Goal: Transaction & Acquisition: Purchase product/service

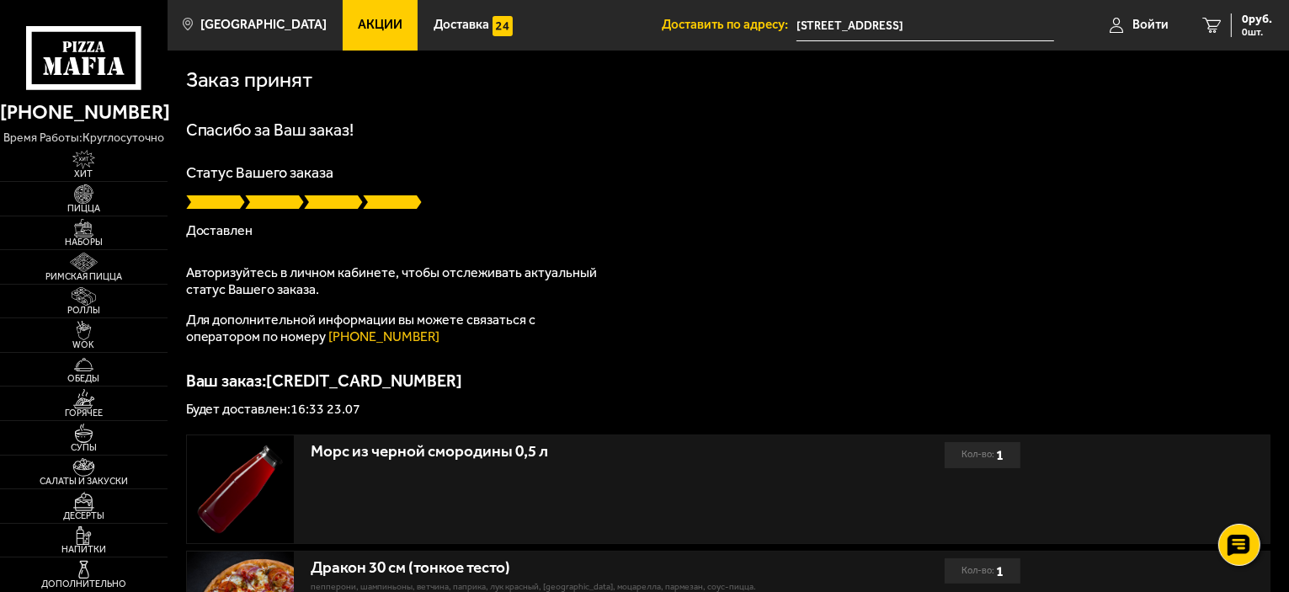
click at [130, 75] on icon at bounding box center [84, 58] width 116 height 64
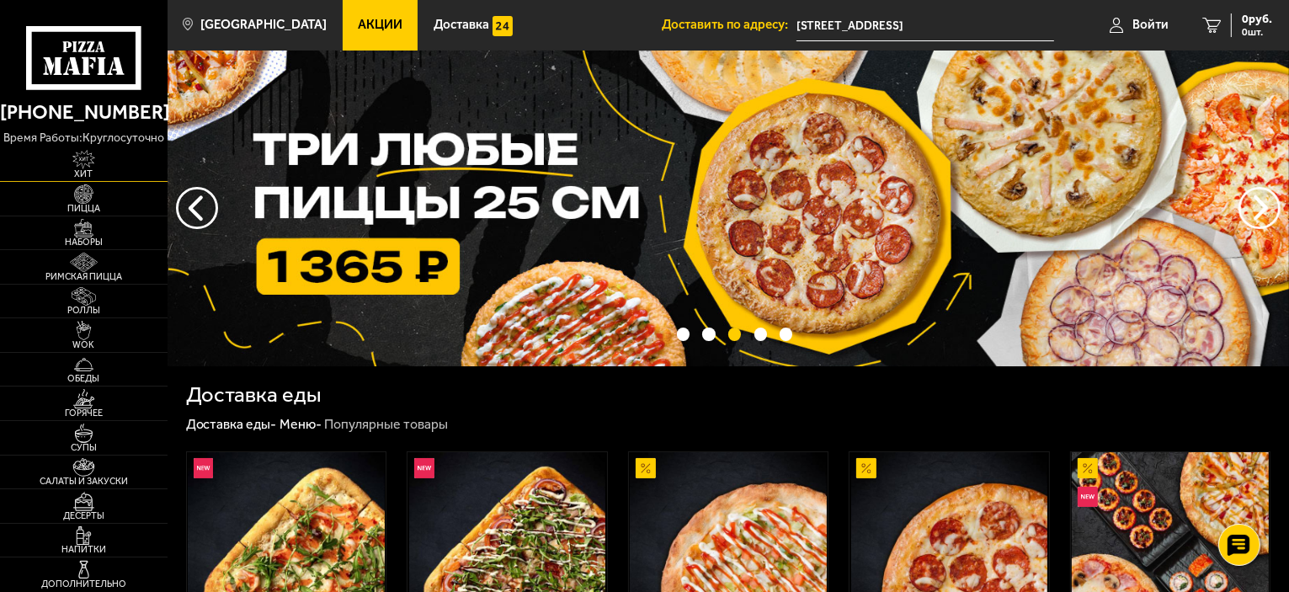
click at [93, 163] on img at bounding box center [83, 159] width 51 height 19
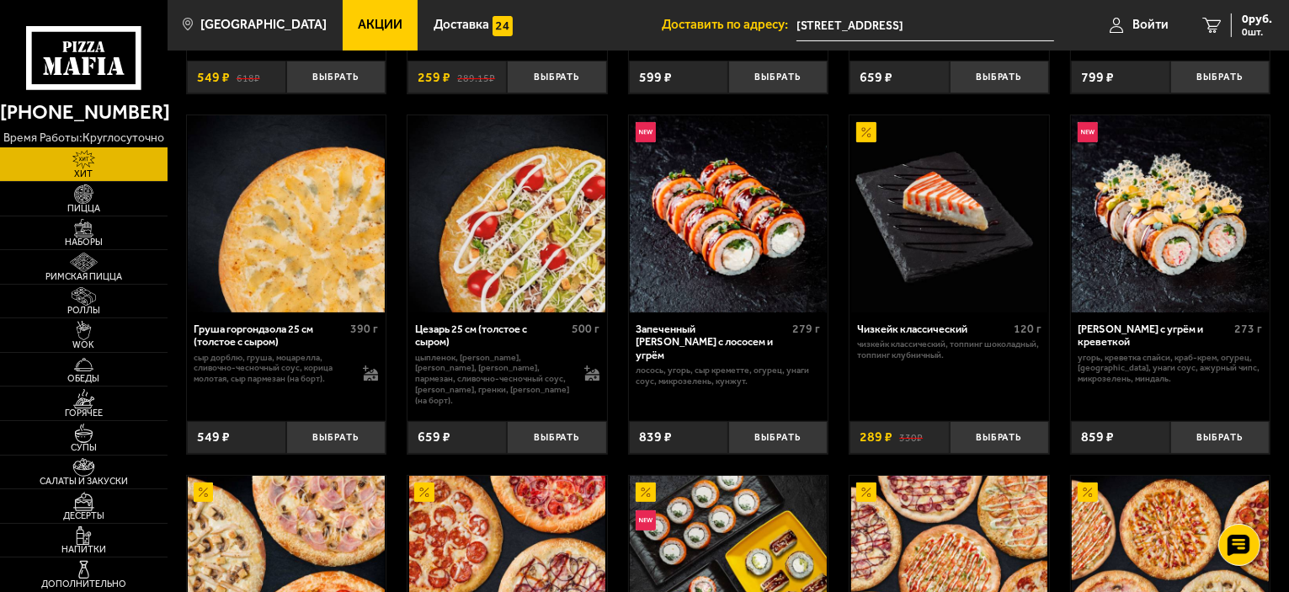
scroll to position [350, 0]
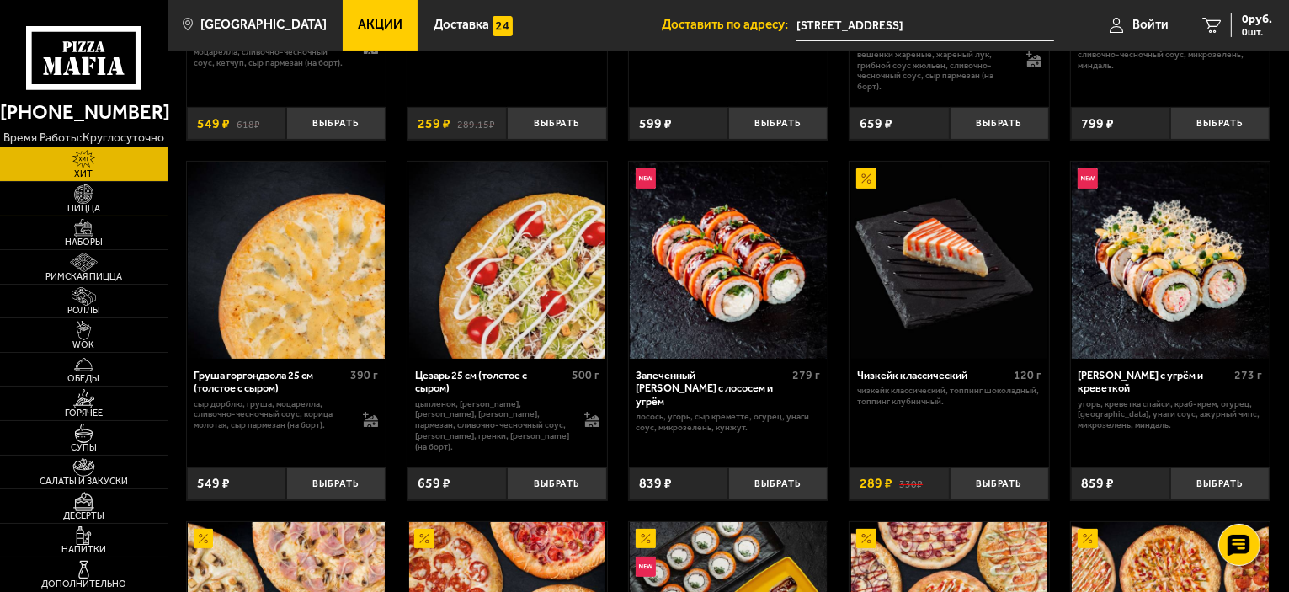
click at [87, 189] on img at bounding box center [83, 193] width 51 height 19
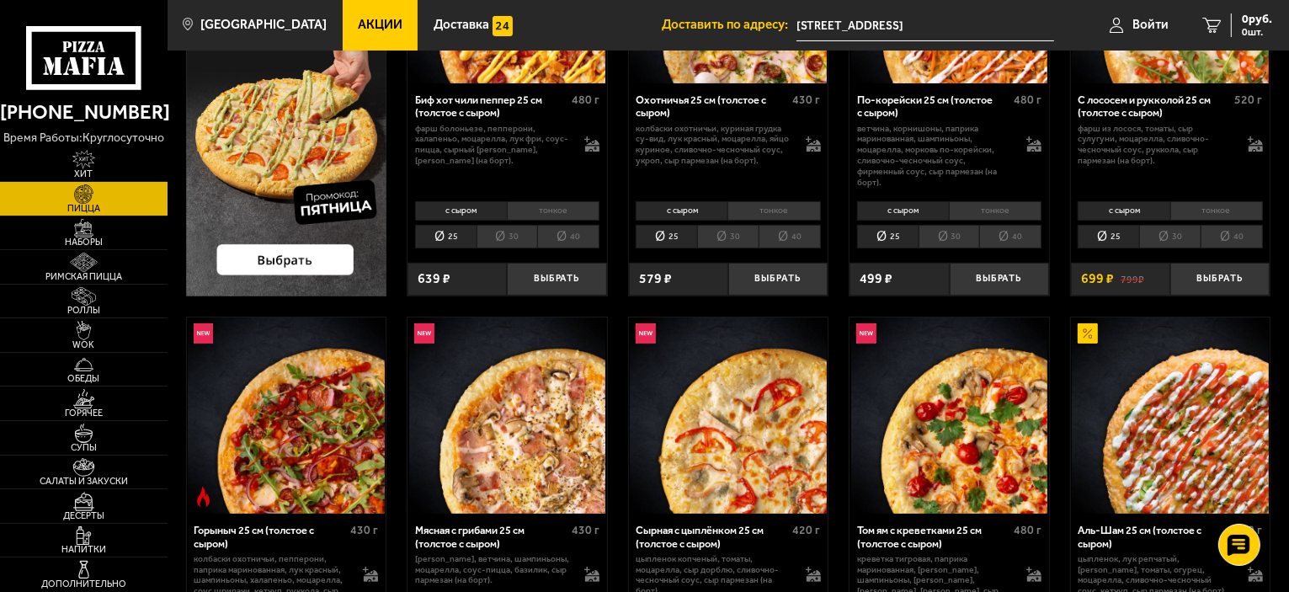
scroll to position [505, 0]
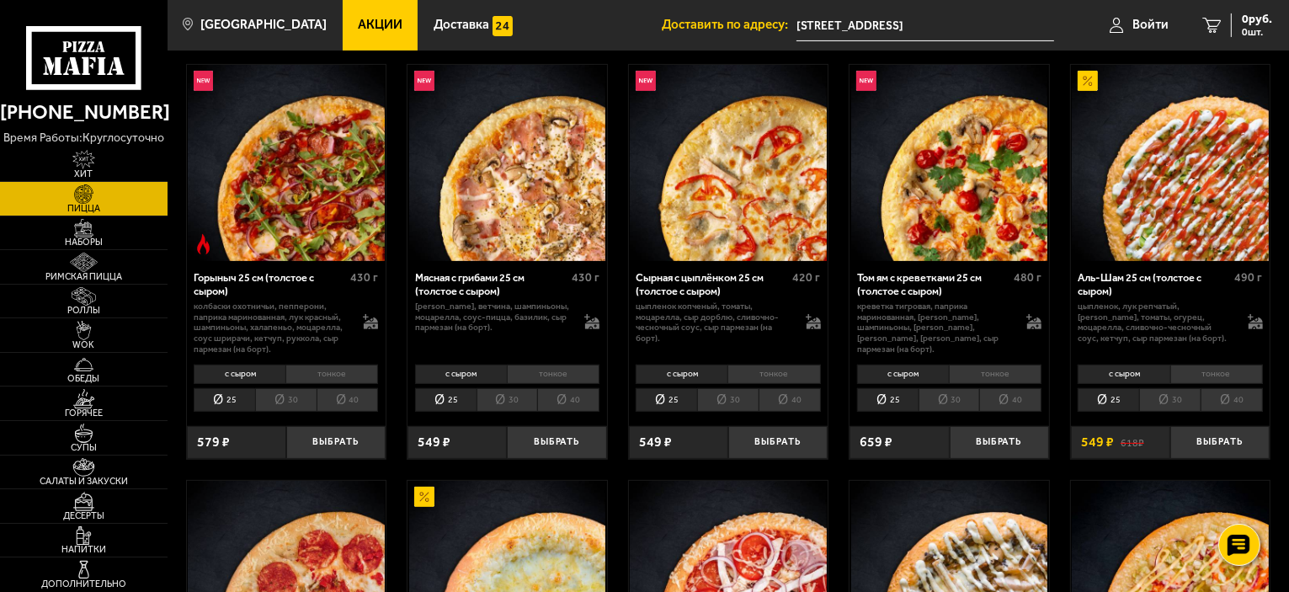
click at [343, 409] on li "40" at bounding box center [348, 400] width 62 height 24
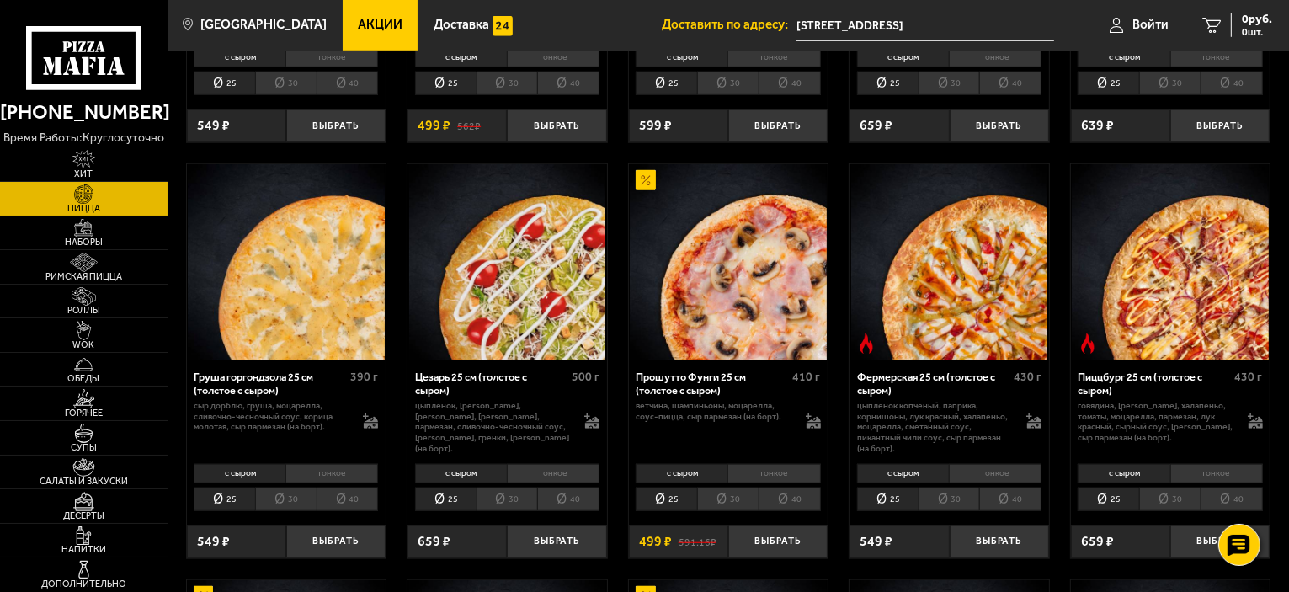
scroll to position [1263, 0]
